Goal: Information Seeking & Learning: Learn about a topic

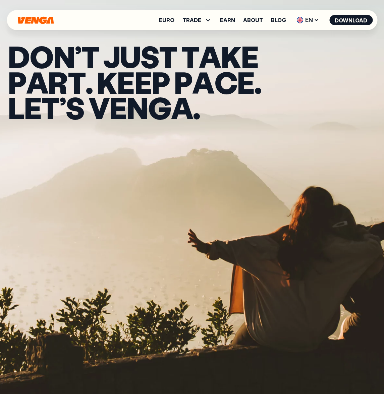
scroll to position [2211, 0]
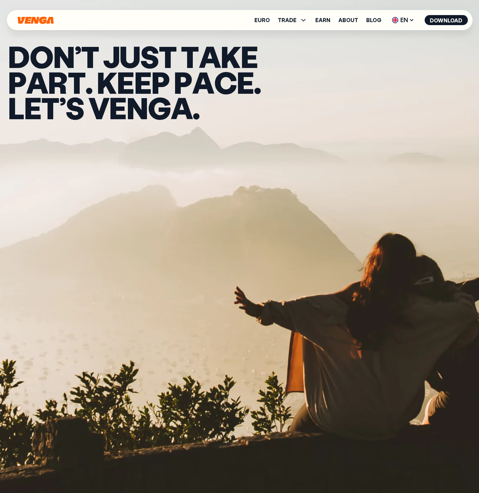
scroll to position [0, 0]
click at [371, 21] on link "Blog" at bounding box center [373, 19] width 15 height 5
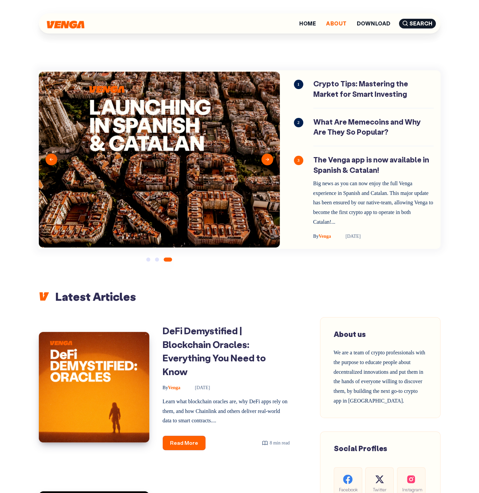
click at [337, 23] on link "About" at bounding box center [336, 23] width 20 height 5
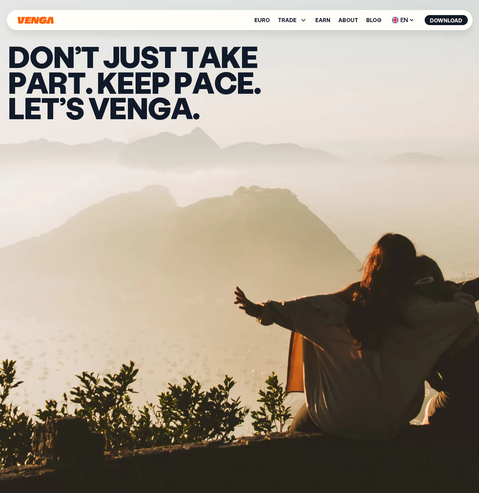
click at [306, 13] on div "Euro TRADE Buy Sell Swap Exchange Earn About Blog EN English - EN Español - ES …" at bounding box center [240, 20] width 466 height 20
click at [306, 17] on icon at bounding box center [303, 20] width 8 height 8
click at [346, 18] on link "About" at bounding box center [349, 19] width 20 height 5
click at [331, 19] on link "Earn" at bounding box center [323, 19] width 15 height 5
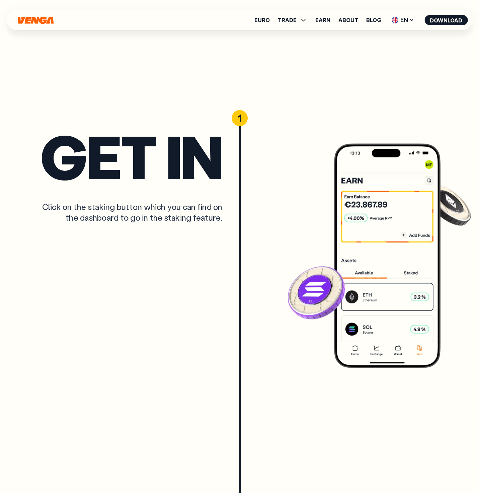
scroll to position [1675, 0]
click at [199, 62] on div "Get in Click on the staking button which you can find on the dashboard to go in…" at bounding box center [239, 200] width 479 height 339
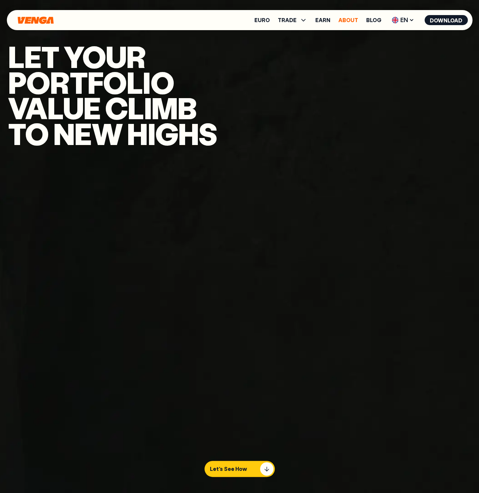
scroll to position [0, 0]
click at [346, 20] on link "About" at bounding box center [349, 19] width 20 height 5
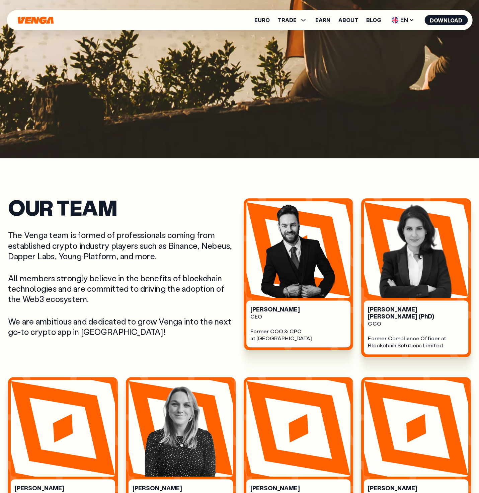
scroll to position [335, 0]
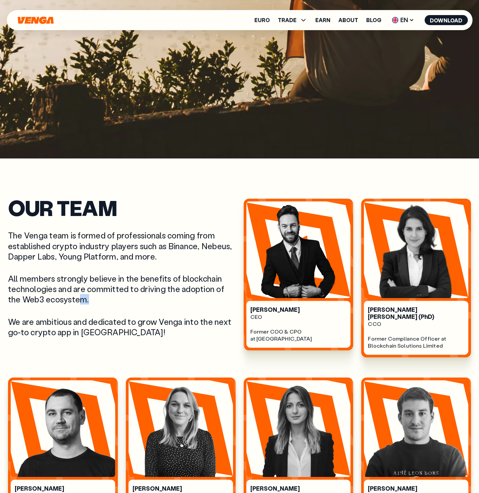
drag, startPoint x: 97, startPoint y: 300, endPoint x: 80, endPoint y: 300, distance: 16.4
click at [80, 300] on p "All members strongly believe in the benefits of blockchain technologies and are…" at bounding box center [122, 288] width 228 height 31
click at [81, 300] on p "All members strongly believe in the benefits of blockchain technologies and are…" at bounding box center [122, 288] width 228 height 31
